Goal: Task Accomplishment & Management: Complete application form

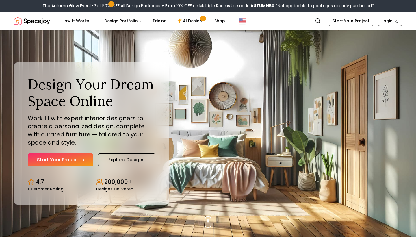
click at [55, 157] on link "Start Your Project" at bounding box center [61, 159] width 66 height 13
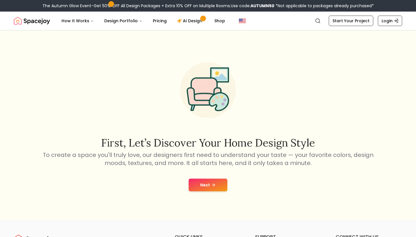
click at [206, 182] on button "Next" at bounding box center [208, 185] width 39 height 13
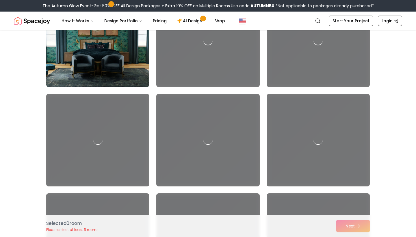
scroll to position [480, 0]
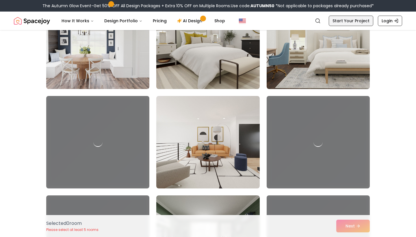
click at [350, 21] on link "Start Your Project" at bounding box center [351, 21] width 45 height 10
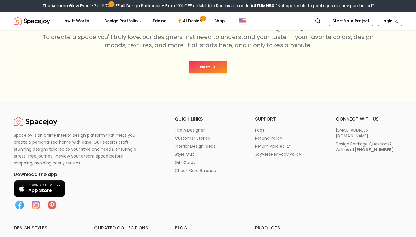
scroll to position [118, 0]
click at [215, 69] on button "Next" at bounding box center [208, 66] width 39 height 13
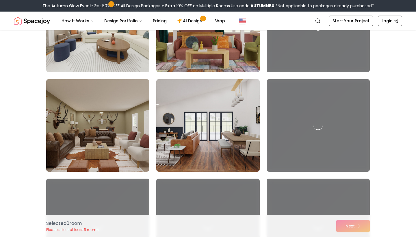
scroll to position [959, 0]
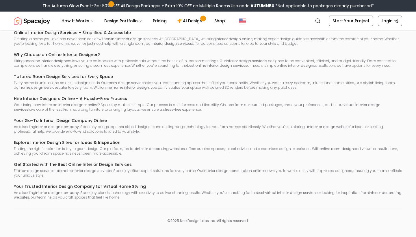
scroll to position [118, 0]
